Goal: Task Accomplishment & Management: Manage account settings

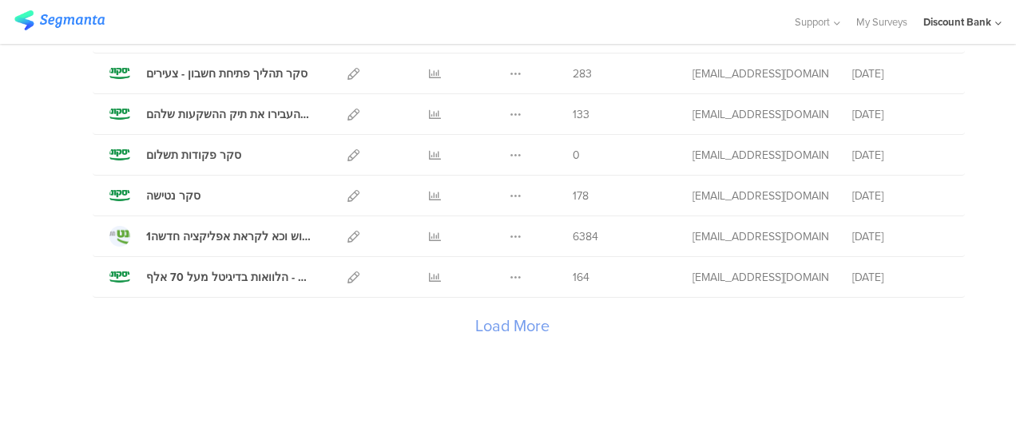
scroll to position [1967, 0]
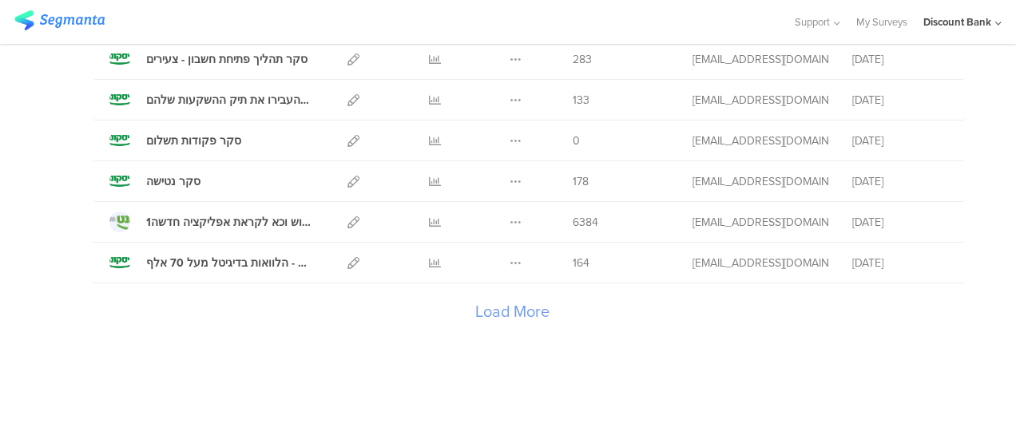
click at [491, 313] on div "Load More" at bounding box center [512, 316] width 839 height 64
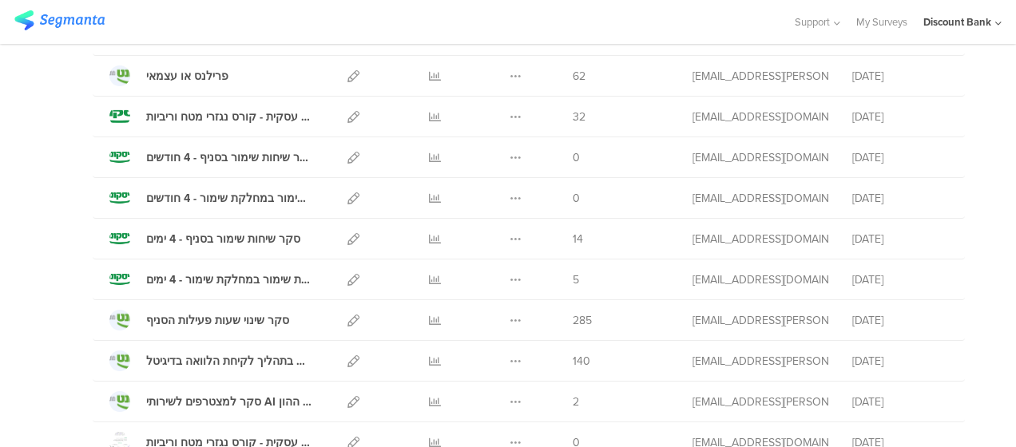
scroll to position [280, 0]
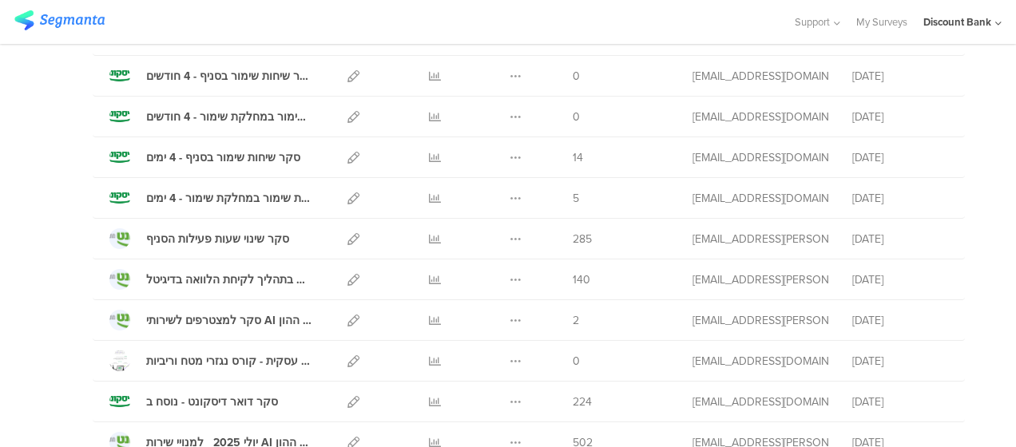
click at [348, 276] on icon at bounding box center [354, 280] width 12 height 12
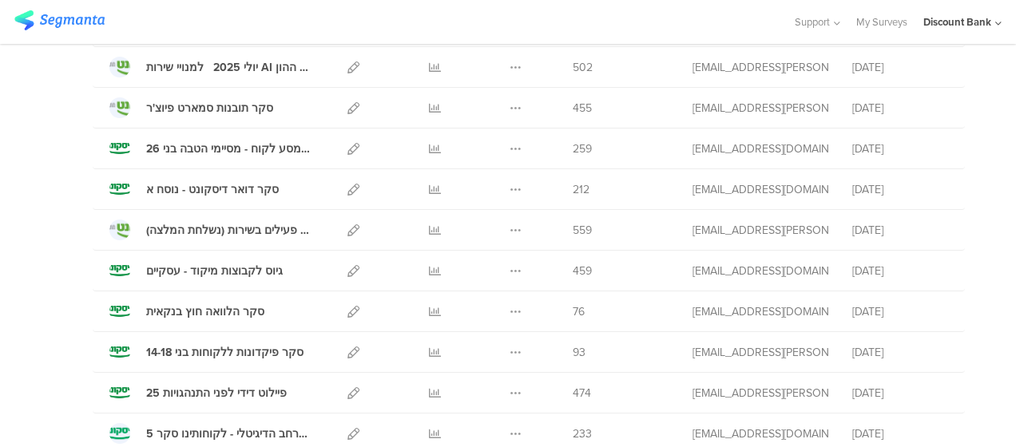
scroll to position [682, 0]
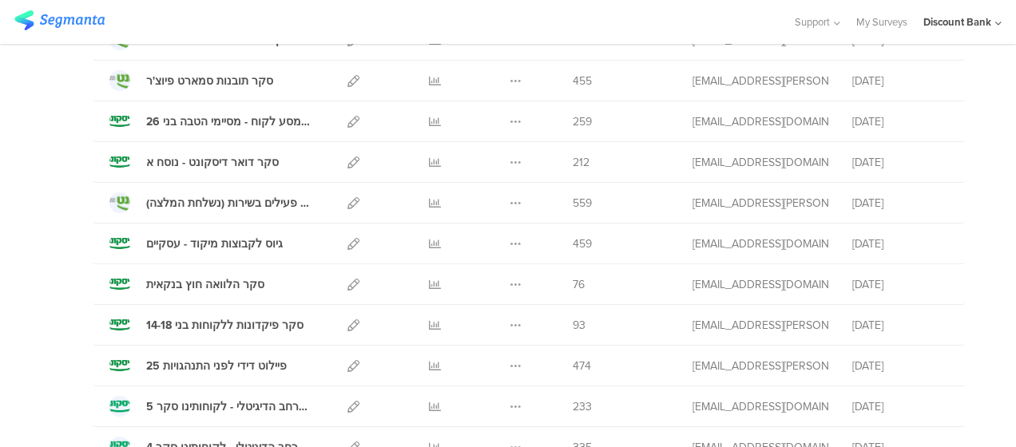
click at [348, 324] on icon at bounding box center [354, 326] width 12 height 12
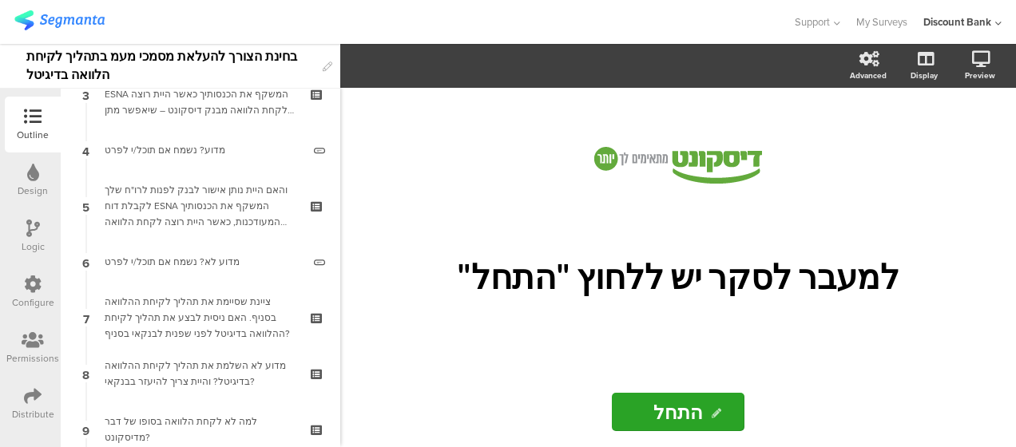
scroll to position [240, 0]
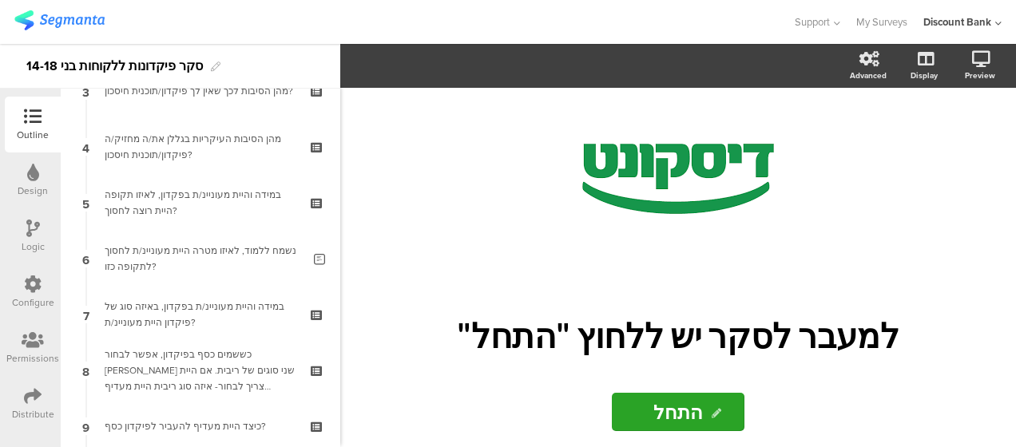
scroll to position [240, 0]
